Goal: Information Seeking & Learning: Learn about a topic

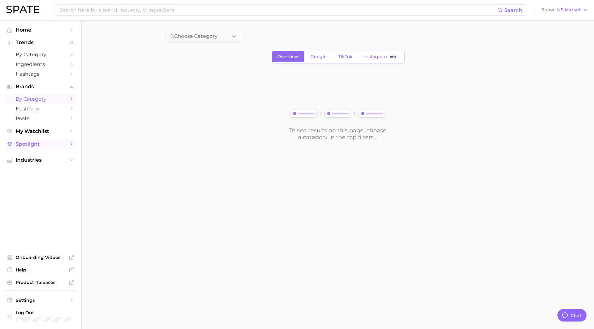
click at [46, 147] on span "Spotlight" at bounding box center [41, 144] width 50 height 6
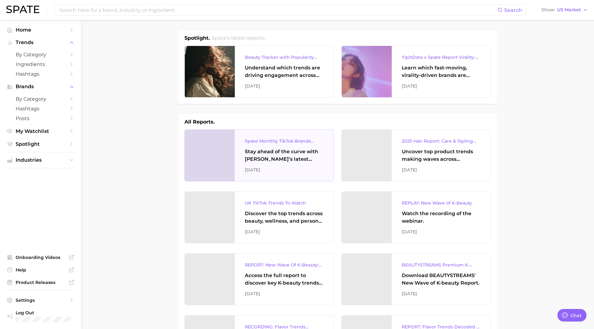
click at [234, 156] on div at bounding box center [210, 155] width 50 height 51
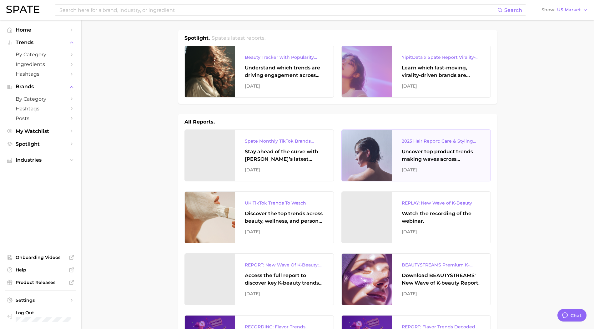
click at [372, 154] on div at bounding box center [366, 155] width 50 height 51
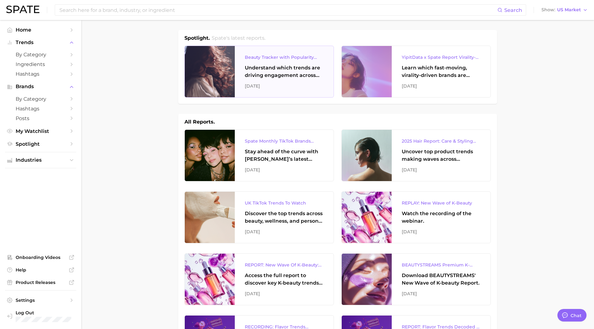
click at [274, 76] on div "Understand which trends are driving engagement across platforms in the skin, ha…" at bounding box center [284, 71] width 79 height 15
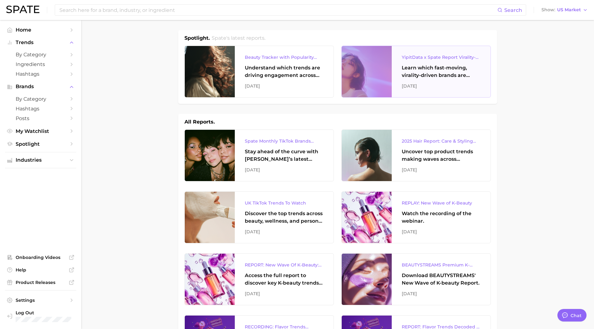
click at [371, 76] on div at bounding box center [366, 71] width 50 height 51
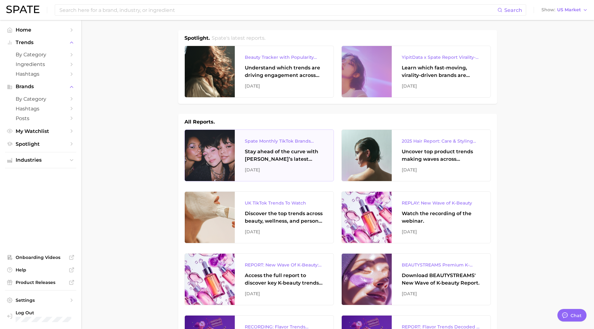
click at [290, 164] on div "Spate Monthly TikTok Brands Tracker Stay ahead of the curve with [PERSON_NAME]’…" at bounding box center [284, 155] width 99 height 51
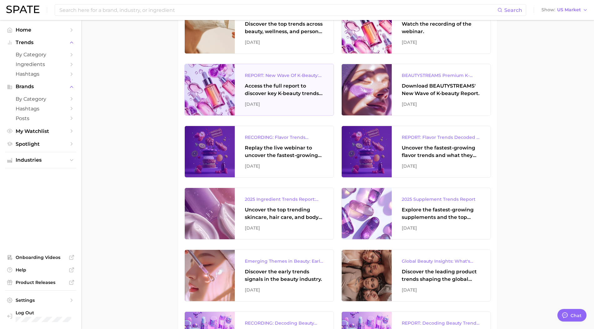
scroll to position [191, 0]
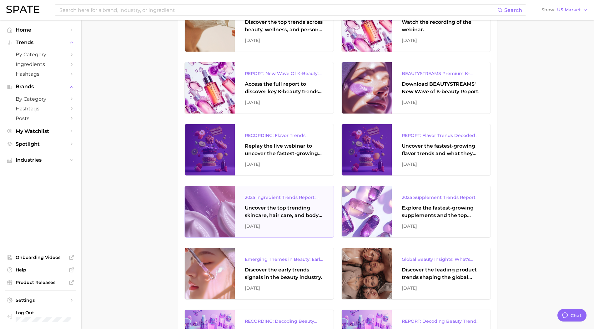
click at [287, 207] on div "Uncover the top trending skincare, hair care, and body care ingredients capturi…" at bounding box center [284, 211] width 79 height 15
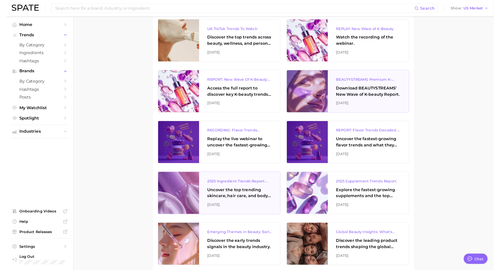
scroll to position [158, 0]
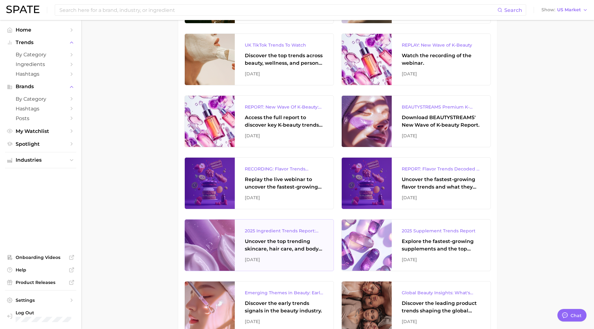
click at [274, 249] on div "Uncover the top trending skincare, hair care, and body care ingredients capturi…" at bounding box center [284, 244] width 79 height 15
type textarea "x"
